Goal: Navigation & Orientation: Find specific page/section

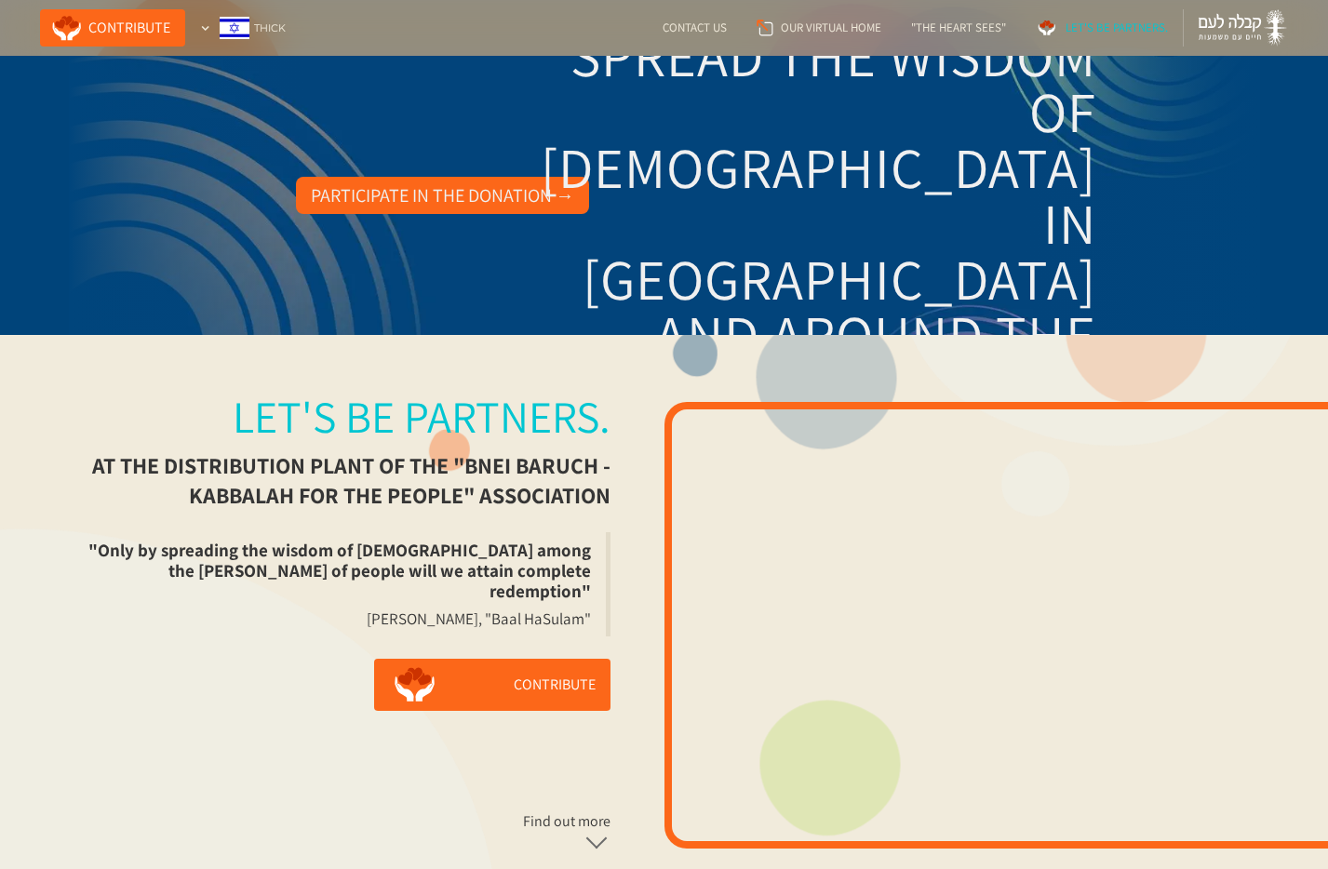
click at [440, 204] on font "Participate in the donation →" at bounding box center [442, 195] width 263 height 24
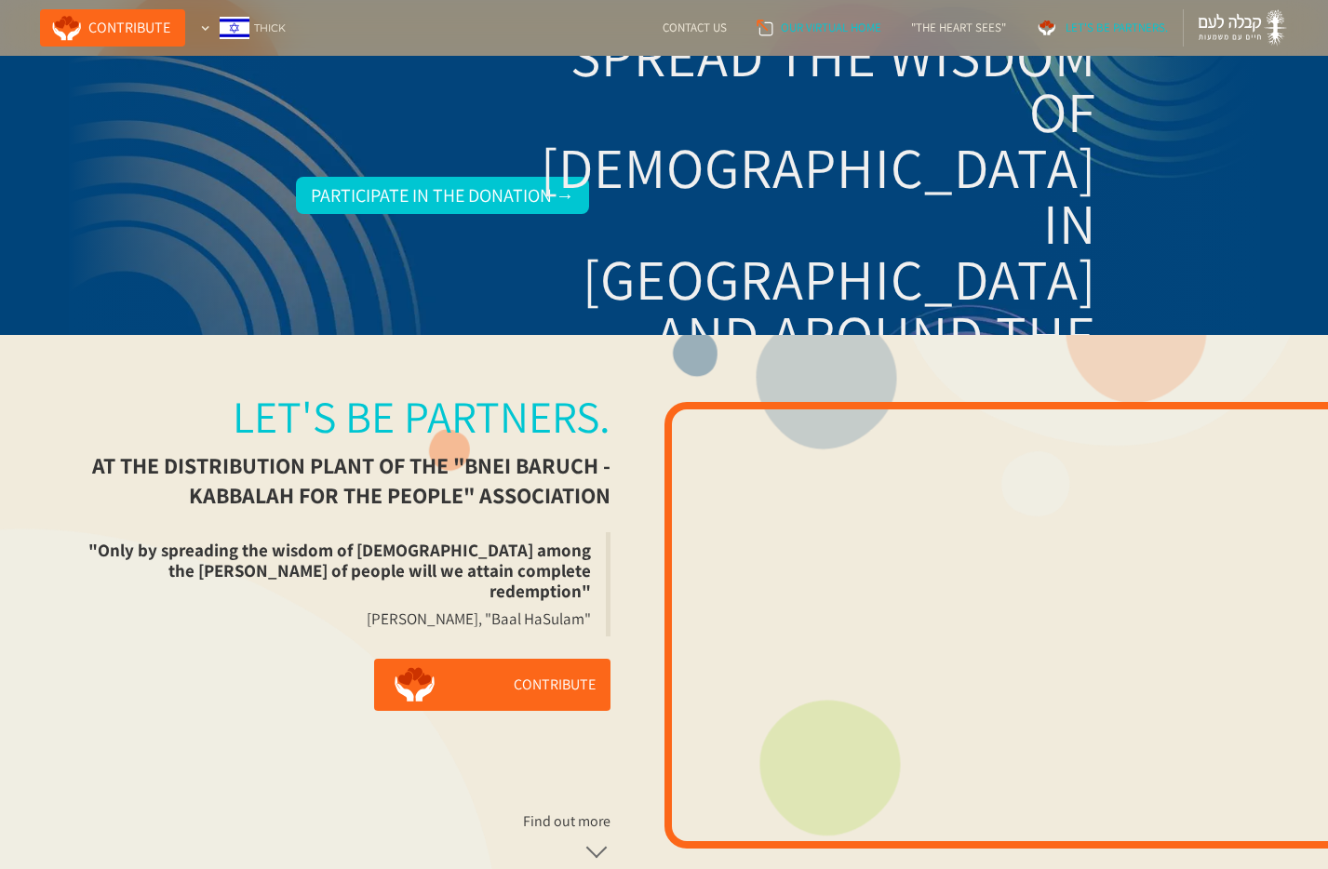
click at [841, 34] on font "Our virtual home" at bounding box center [831, 28] width 101 height 16
click at [207, 27] on div at bounding box center [205, 28] width 10 height 10
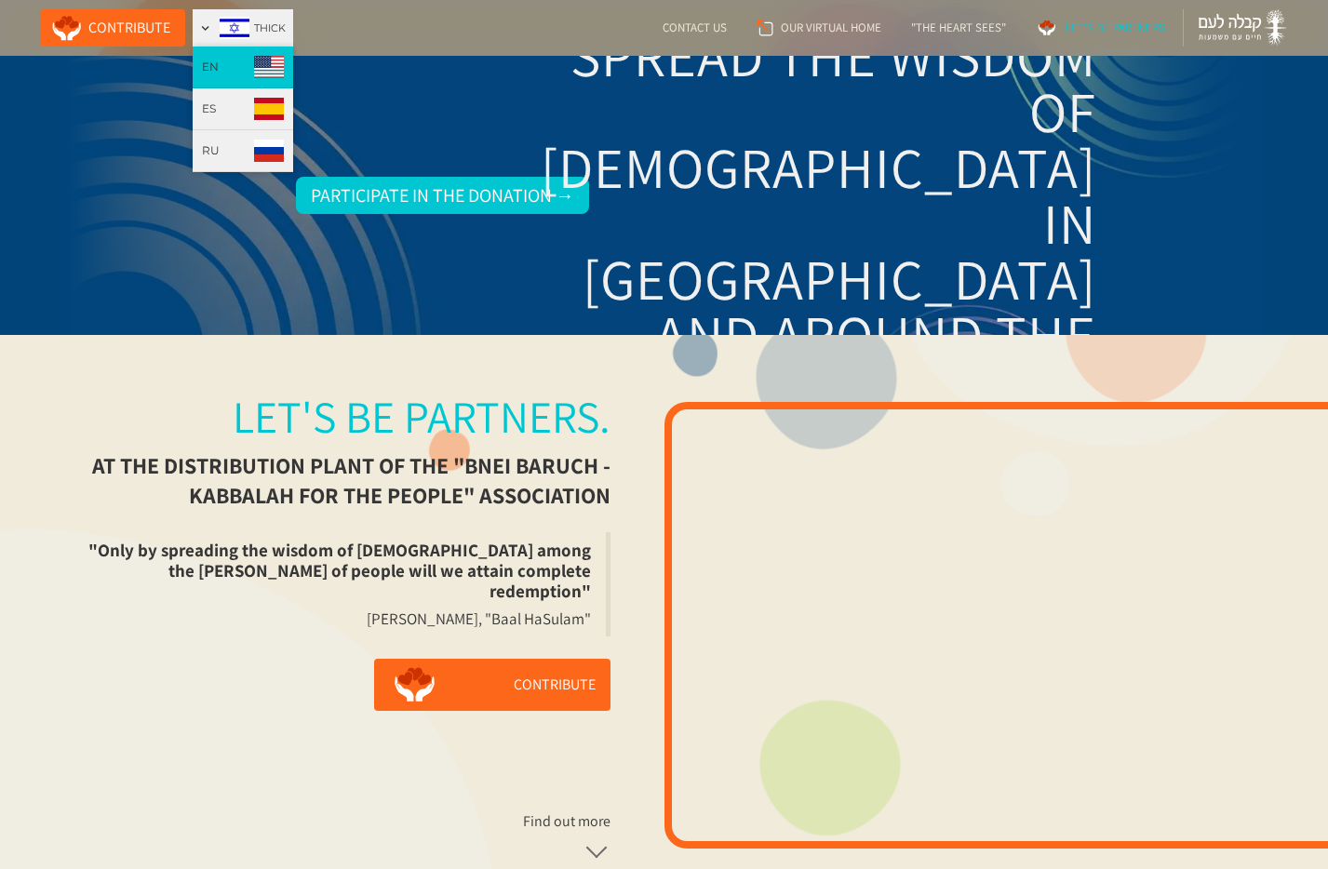
click at [211, 67] on font "EN" at bounding box center [210, 67] width 17 height 14
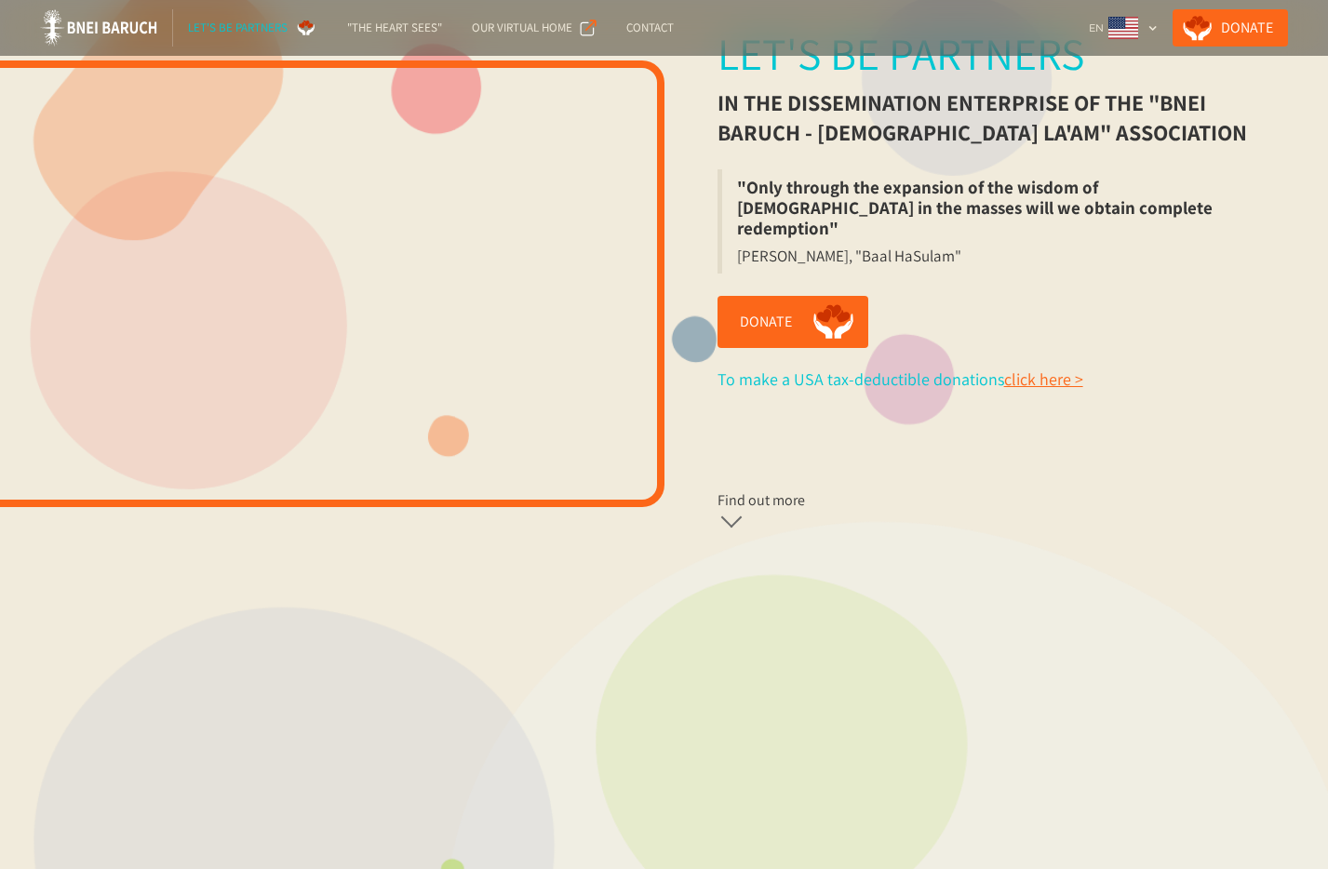
scroll to position [487, 0]
click at [739, 505] on link "Find out more" at bounding box center [901, 514] width 366 height 50
click at [755, 491] on div "Find out more" at bounding box center [762, 500] width 88 height 19
click at [733, 516] on div at bounding box center [731, 526] width 21 height 21
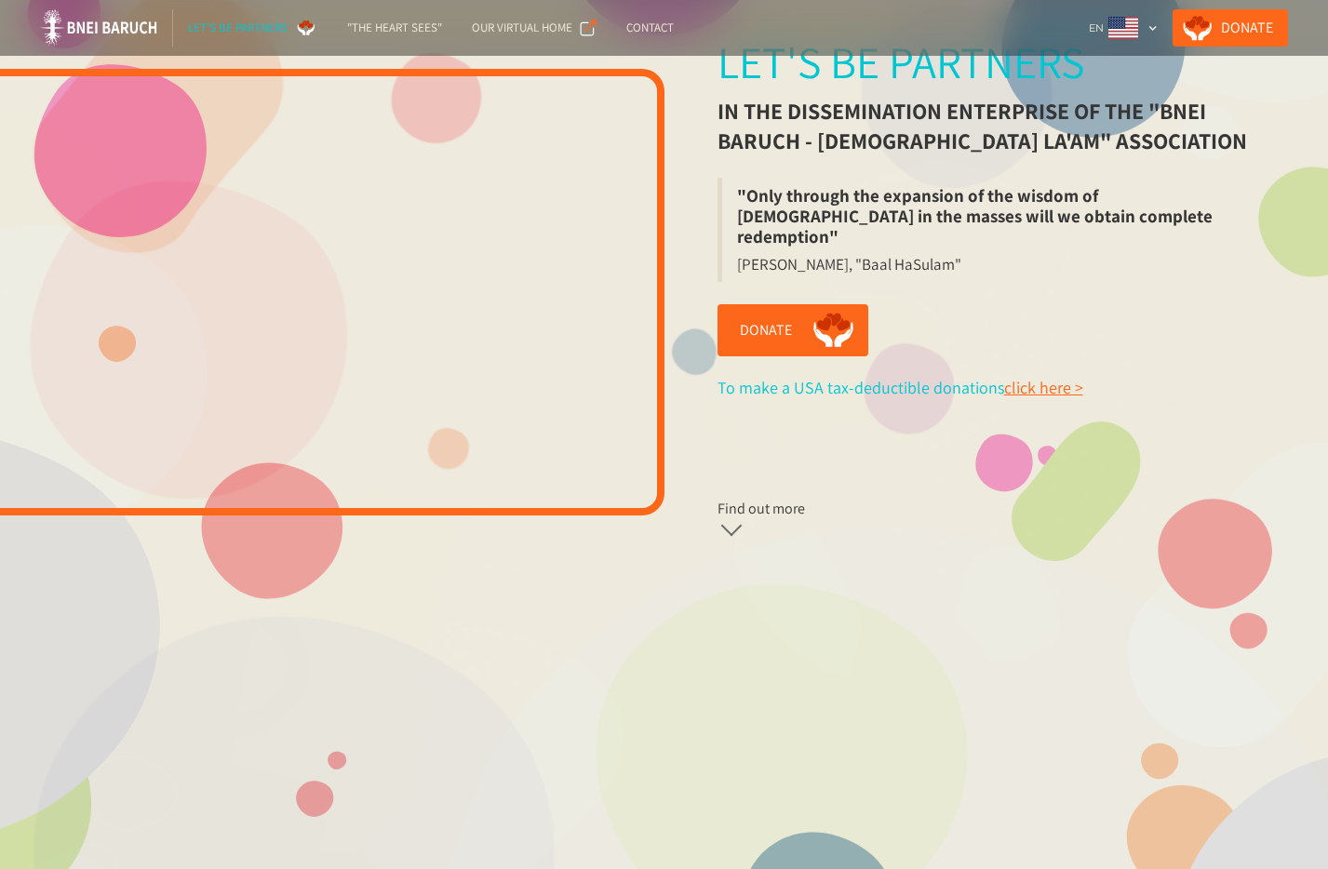
scroll to position [0, 0]
